Goal: Navigation & Orientation: Understand site structure

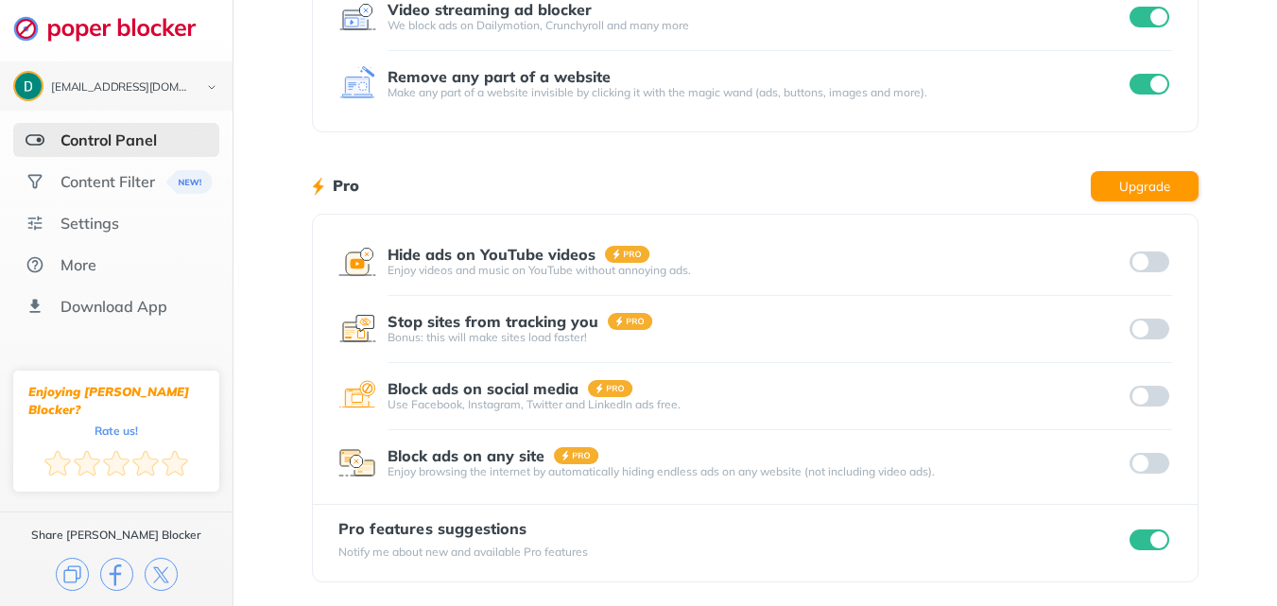
scroll to position [371, 0]
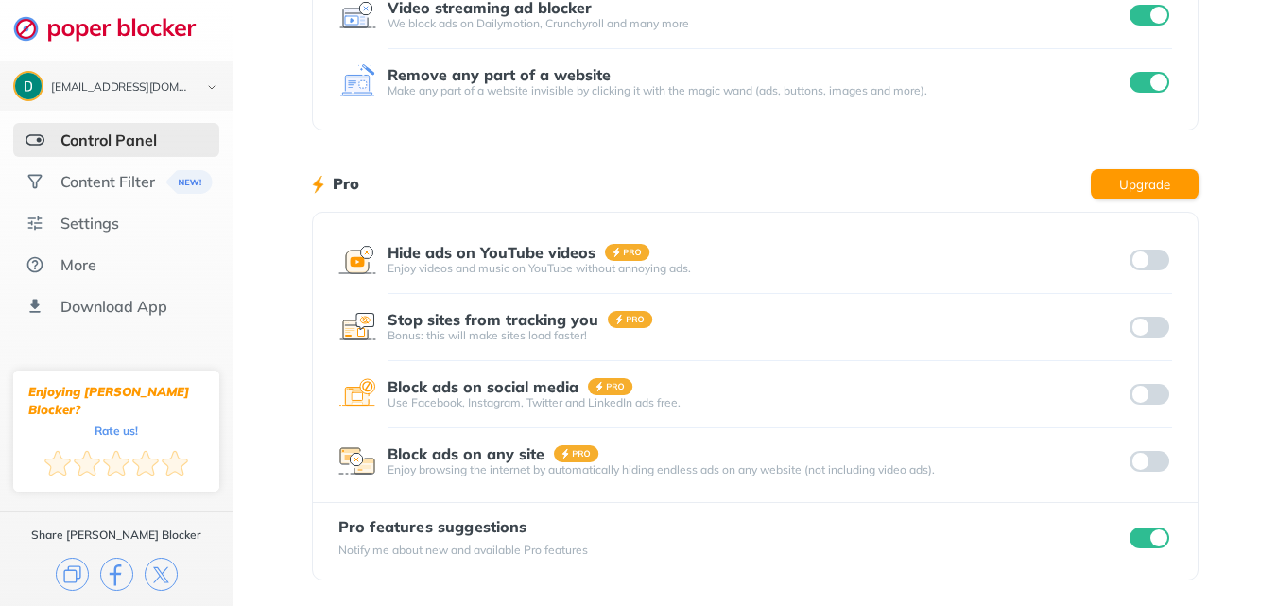
click at [1149, 542] on input "checkbox" at bounding box center [1149, 537] width 40 height 21
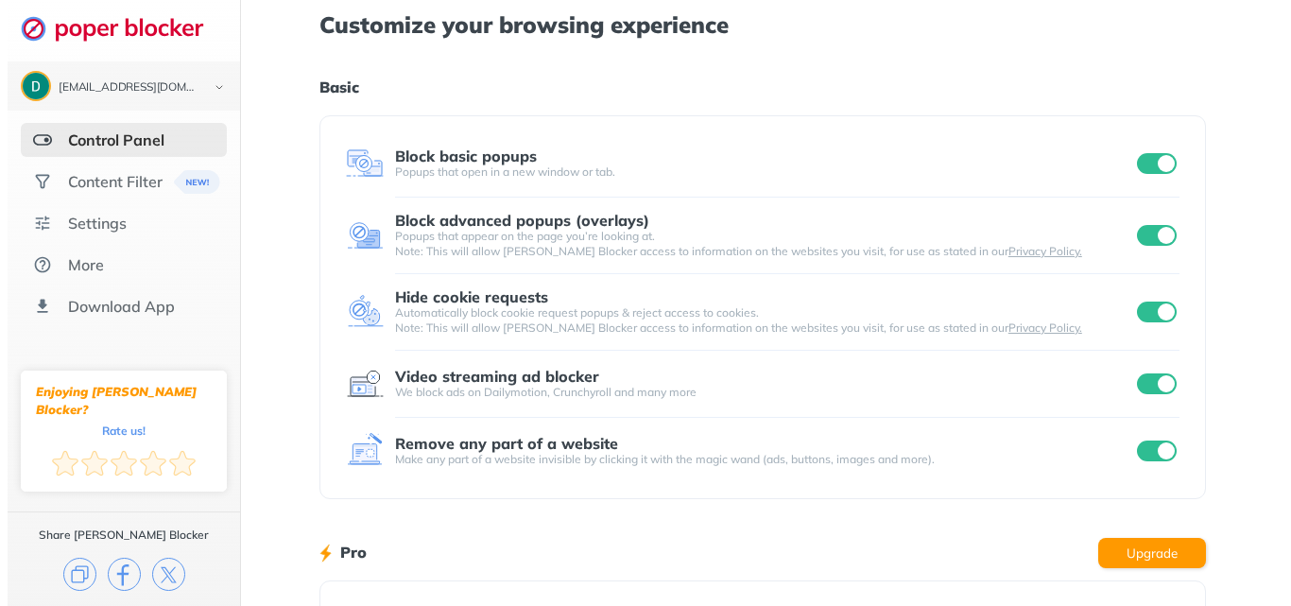
scroll to position [0, 0]
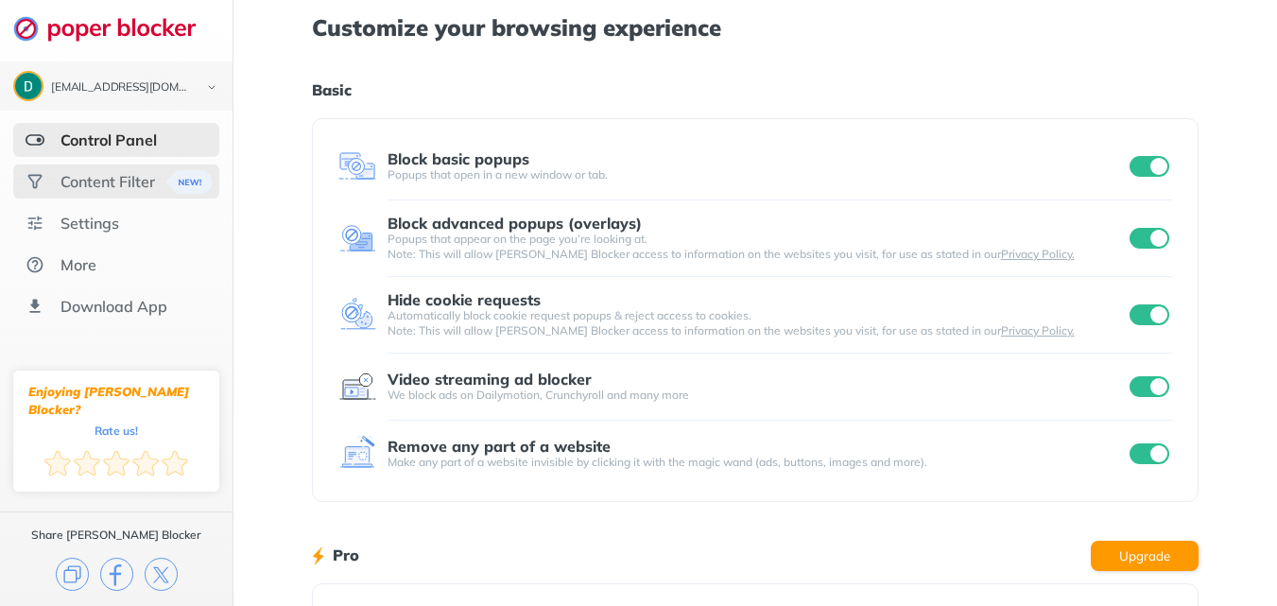
click at [105, 166] on div "Content Filter" at bounding box center [116, 181] width 206 height 34
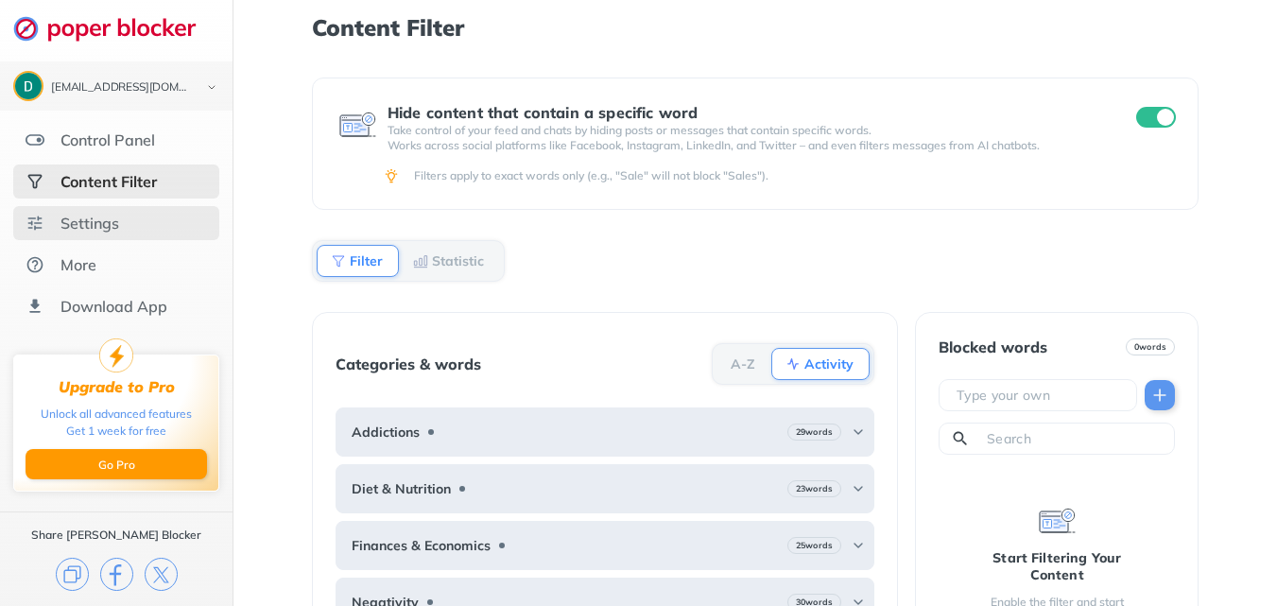
click at [95, 228] on div "Settings" at bounding box center [89, 223] width 59 height 19
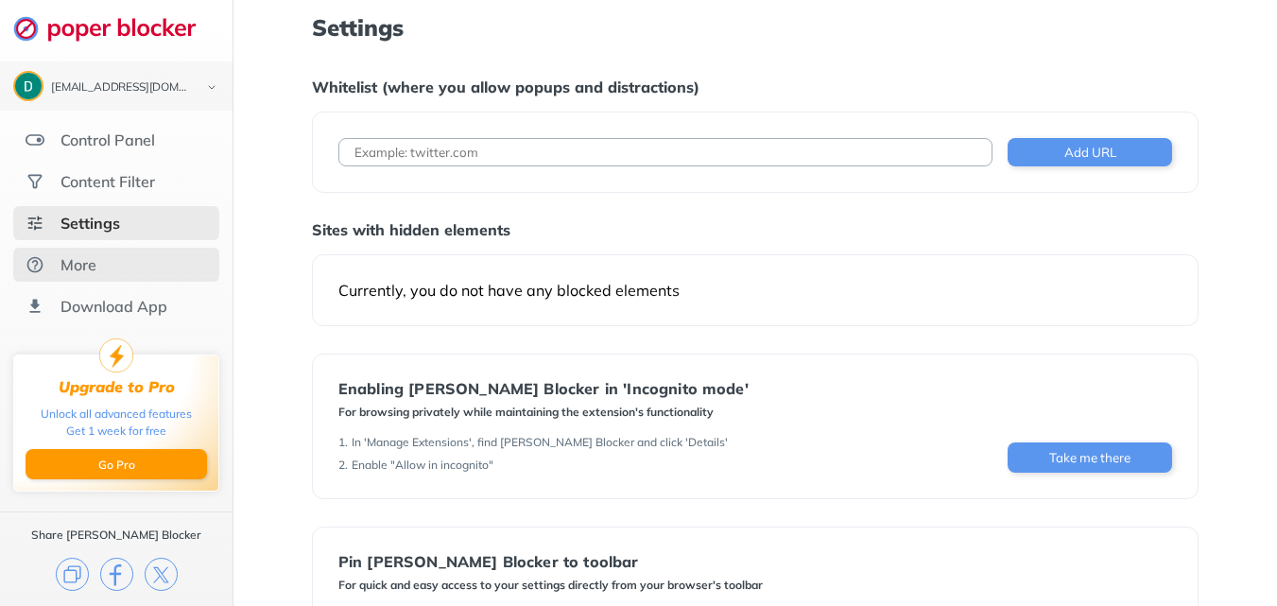
click at [83, 267] on div "More" at bounding box center [78, 264] width 36 height 19
